Goal: Task Accomplishment & Management: Use online tool/utility

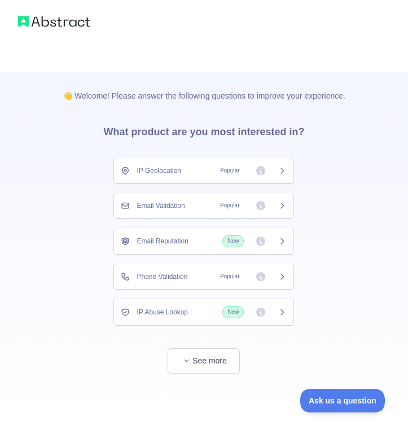
click at [234, 206] on span "Popular" at bounding box center [229, 205] width 28 height 11
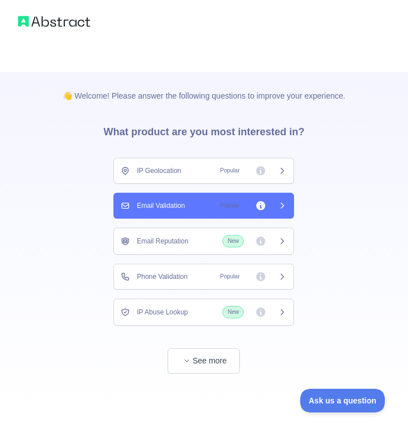
click at [284, 205] on icon at bounding box center [282, 205] width 3 height 5
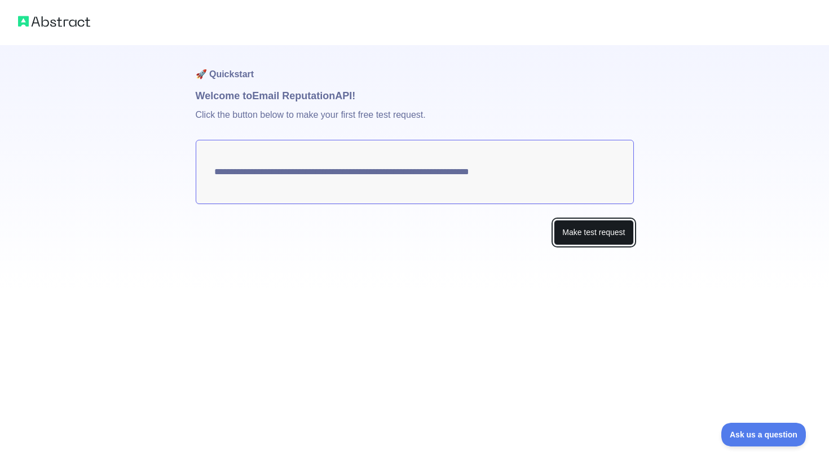
click at [407, 231] on button "Make test request" at bounding box center [594, 232] width 80 height 25
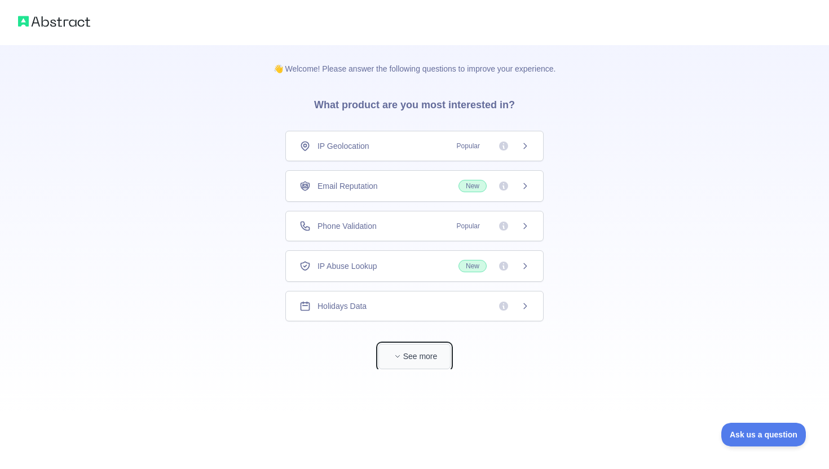
click at [395, 355] on icon "button" at bounding box center [397, 356] width 7 height 7
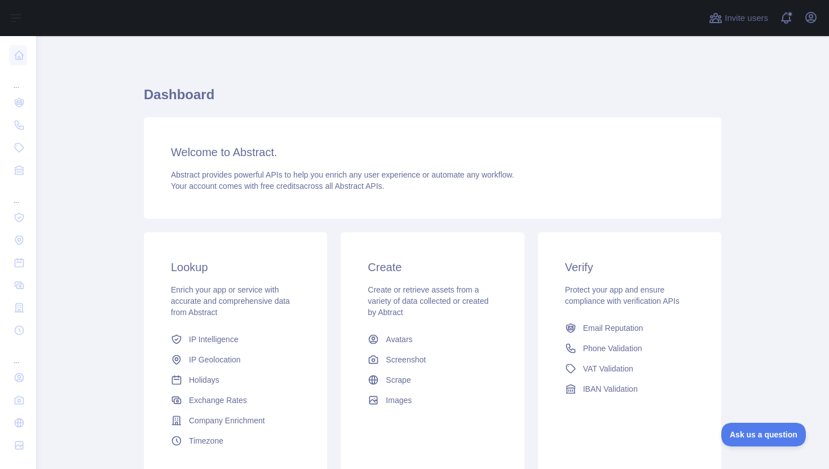
scroll to position [93, 0]
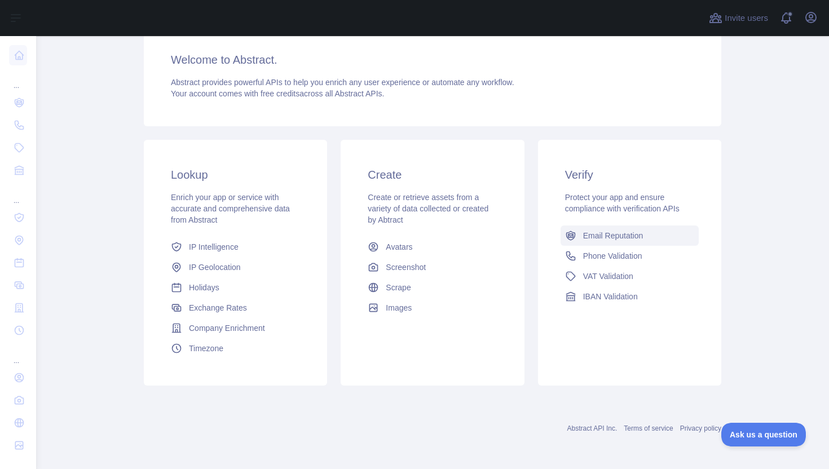
click at [407, 235] on link "Email Reputation" at bounding box center [630, 236] width 138 height 20
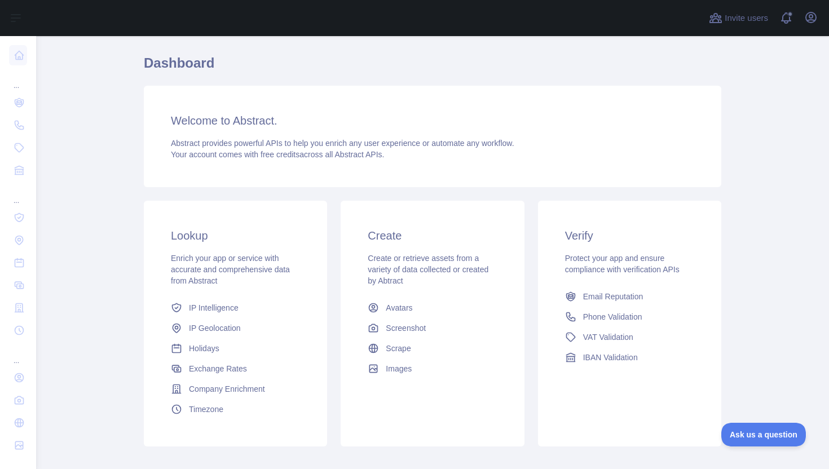
scroll to position [93, 0]
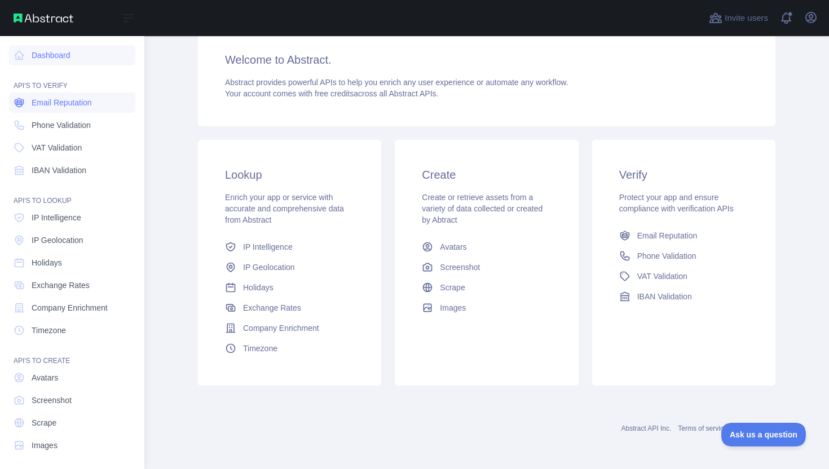
click at [67, 99] on span "Email Reputation" at bounding box center [62, 102] width 60 height 11
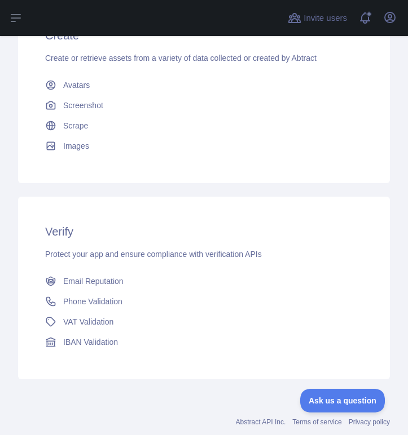
scroll to position [483, 0]
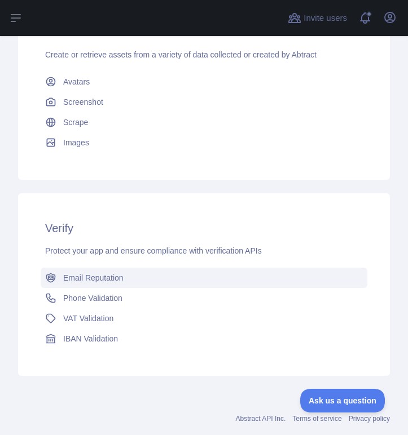
click at [86, 274] on span "Email Reputation" at bounding box center [93, 277] width 60 height 11
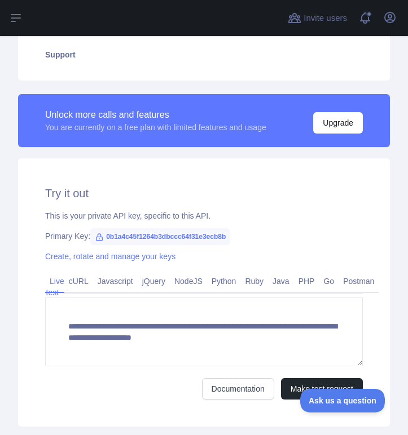
scroll to position [340, 0]
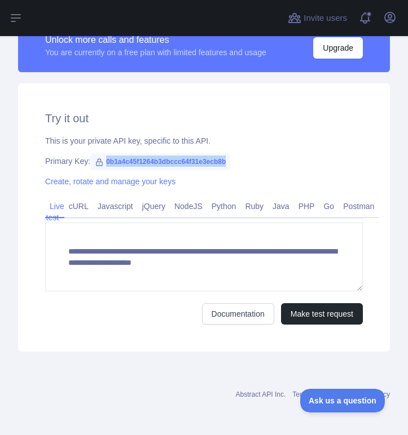
drag, startPoint x: 108, startPoint y: 161, endPoint x: 258, endPoint y: 163, distance: 150.6
click at [258, 163] on div "Primary Key: 0b1a4c45f1264b3dbccc64f31e3ecb8b" at bounding box center [204, 161] width 318 height 11
copy span "0b1a4c45f1264b3dbccc64f31e3ecb8b"
click at [109, 162] on span "0b1a4c45f1264b3dbccc64f31e3ecb8b" at bounding box center [160, 161] width 140 height 17
drag, startPoint x: 107, startPoint y: 161, endPoint x: 263, endPoint y: 164, distance: 156.3
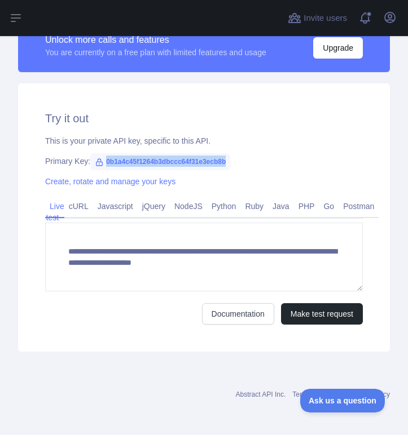
click at [263, 164] on div "Primary Key: 0b1a4c45f1264b3dbccc64f31e3ecb8b" at bounding box center [204, 161] width 318 height 11
copy span "0b1a4c45f1264b3dbccc64f31e3ecb8b"
click at [276, 112] on h2 "Try it out" at bounding box center [204, 119] width 318 height 16
click at [74, 209] on link "cURL" at bounding box center [78, 206] width 29 height 18
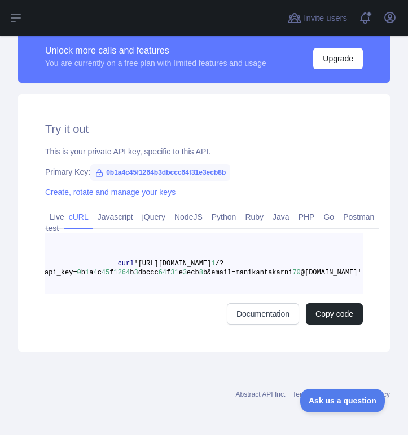
scroll to position [0, 0]
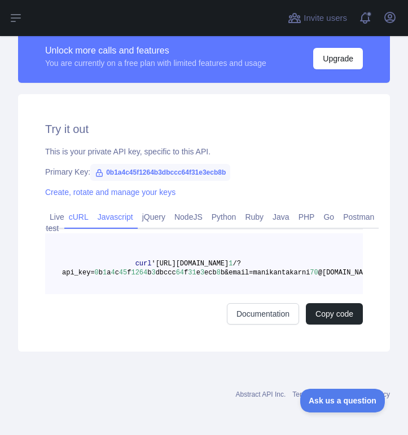
click at [105, 217] on link "Javascript" at bounding box center [115, 217] width 45 height 18
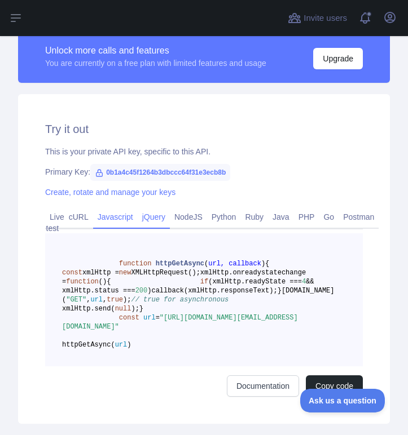
click at [146, 218] on link "jQuery" at bounding box center [154, 217] width 32 height 18
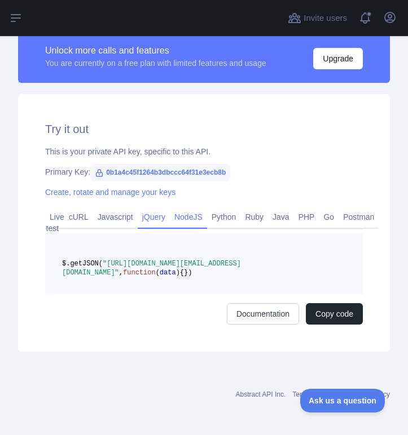
click at [177, 218] on link "NodeJS" at bounding box center [188, 217] width 37 height 18
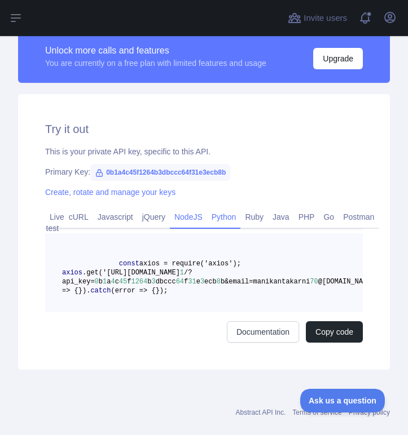
click at [223, 212] on link "Python" at bounding box center [224, 217] width 34 height 18
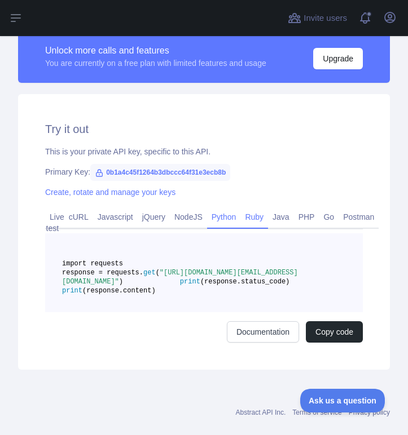
click at [257, 215] on link "Ruby" at bounding box center [254, 217] width 28 height 18
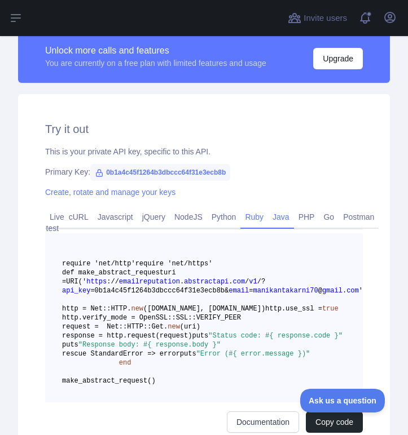
click at [281, 218] on link "Java" at bounding box center [281, 217] width 26 height 18
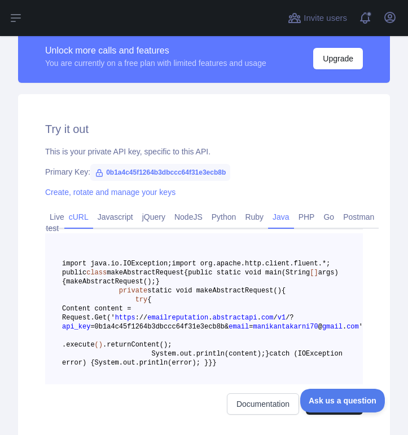
click at [87, 213] on link "cURL" at bounding box center [78, 217] width 29 height 18
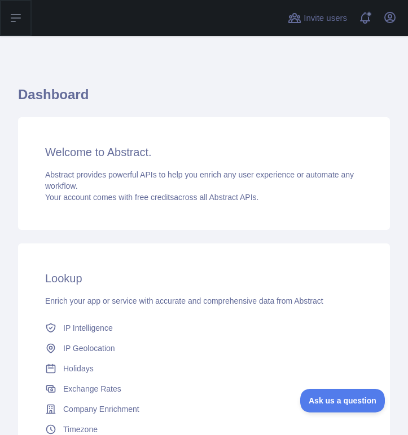
click at [15, 11] on button "Open sidebar" at bounding box center [16, 18] width 32 height 36
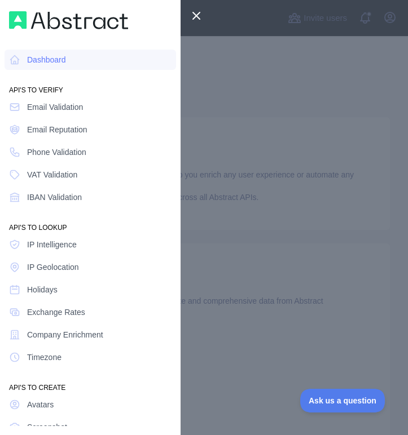
click at [226, 59] on div at bounding box center [204, 217] width 408 height 435
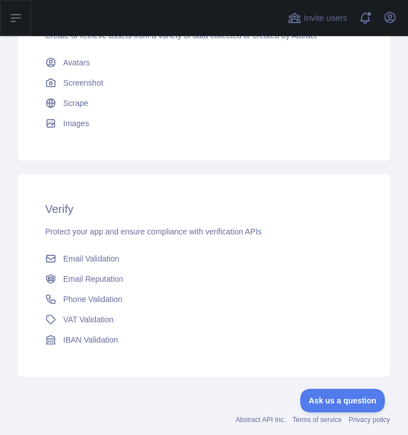
scroll to position [502, 0]
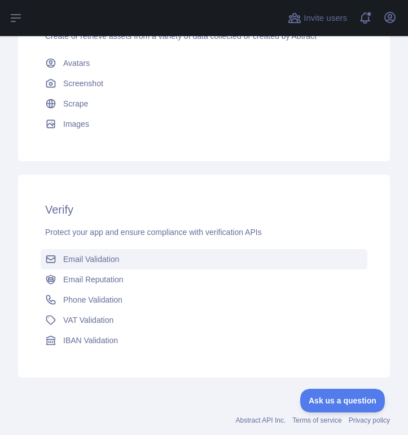
click at [66, 263] on span "Email Validation" at bounding box center [91, 259] width 56 height 11
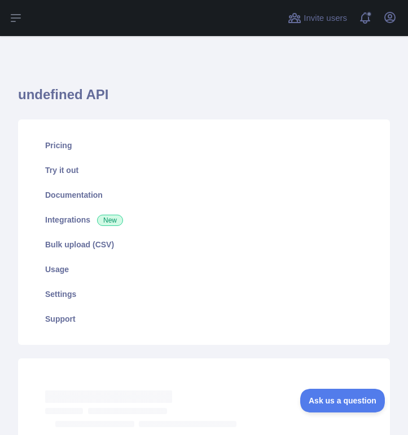
scroll to position [131, 0]
